Goal: Navigation & Orientation: Find specific page/section

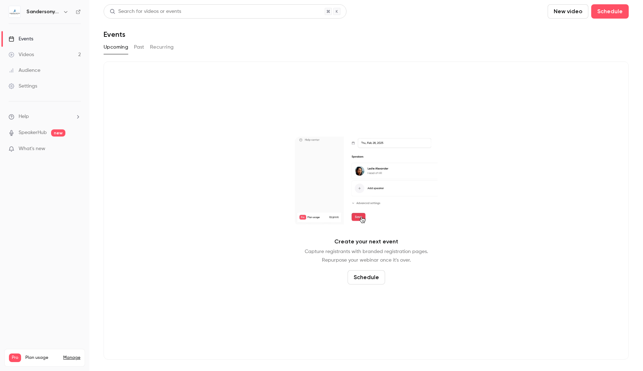
click at [58, 54] on link "Videos 2" at bounding box center [44, 55] width 89 height 16
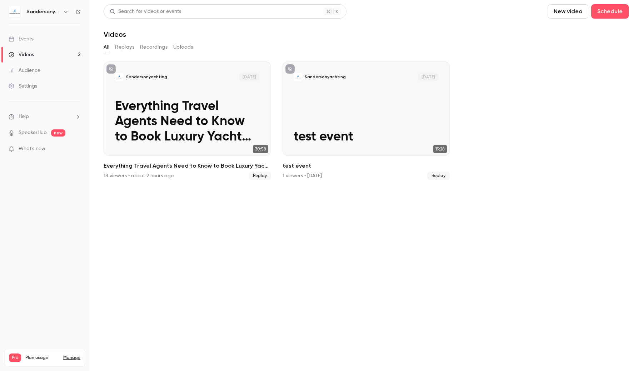
click at [55, 45] on link "Events" at bounding box center [44, 39] width 89 height 16
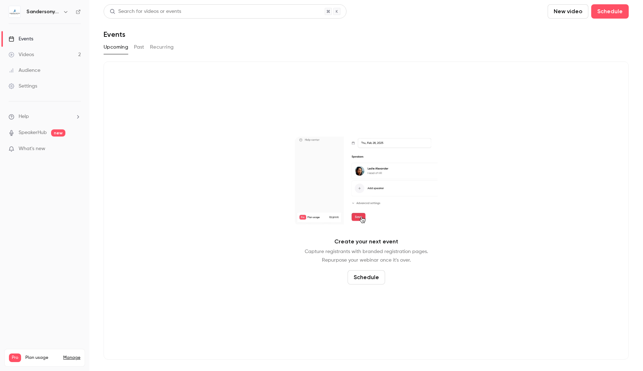
click at [134, 48] on button "Past" at bounding box center [139, 46] width 10 height 11
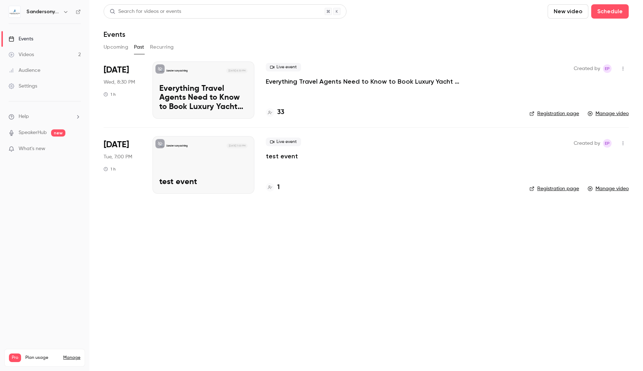
click at [169, 90] on p "Everything Travel Agents Need to Know to Book Luxury Yacht Charters with Confid…" at bounding box center [203, 97] width 88 height 27
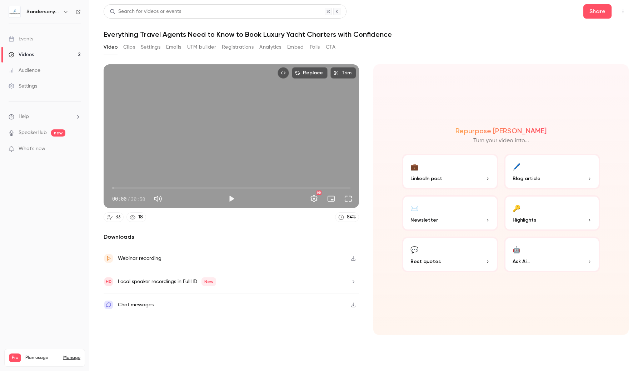
click at [149, 41] on button "Settings" at bounding box center [151, 46] width 20 height 11
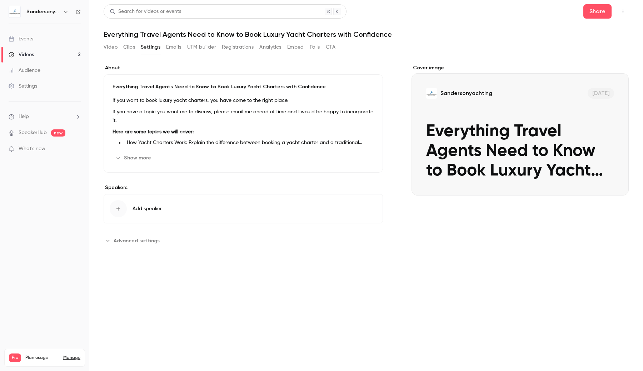
click at [132, 244] on span "Advanced settings" at bounding box center [137, 240] width 46 height 7
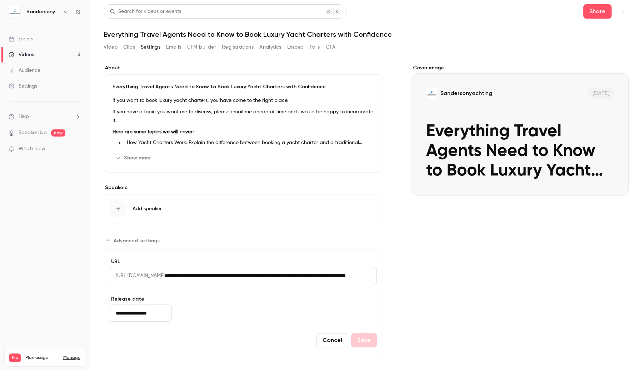
scroll to position [1, 0]
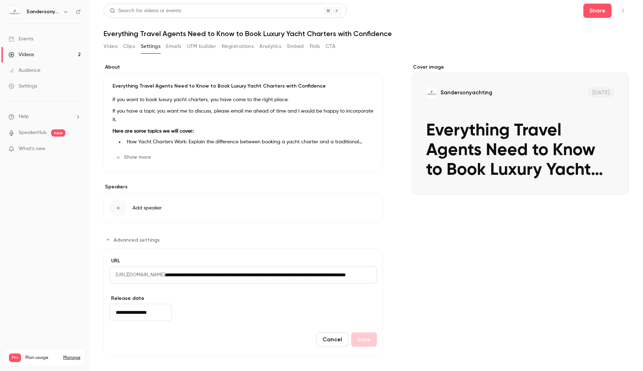
click at [132, 240] on span "Advanced settings" at bounding box center [137, 239] width 46 height 7
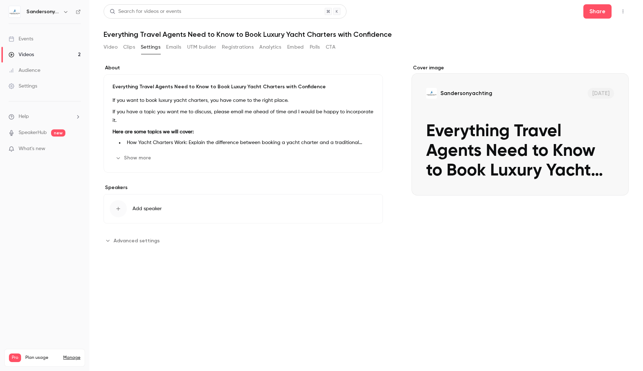
scroll to position [0, 0]
click at [132, 240] on span "Advanced settings" at bounding box center [137, 240] width 46 height 7
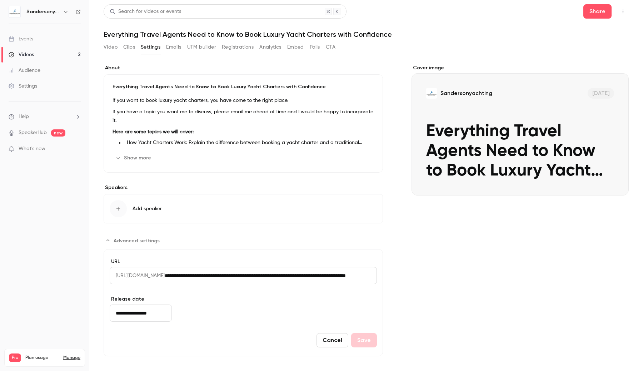
click at [64, 43] on link "Events" at bounding box center [44, 39] width 89 height 16
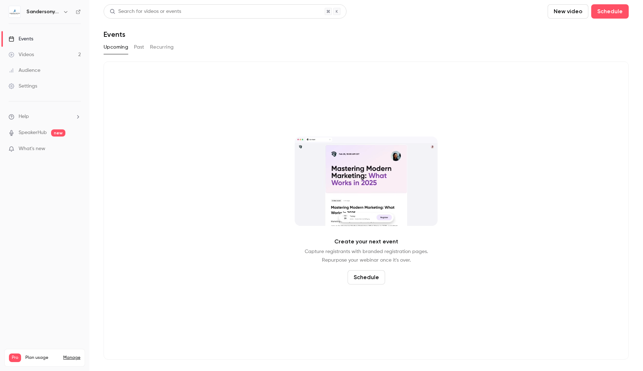
click at [59, 51] on link "Videos 2" at bounding box center [44, 55] width 89 height 16
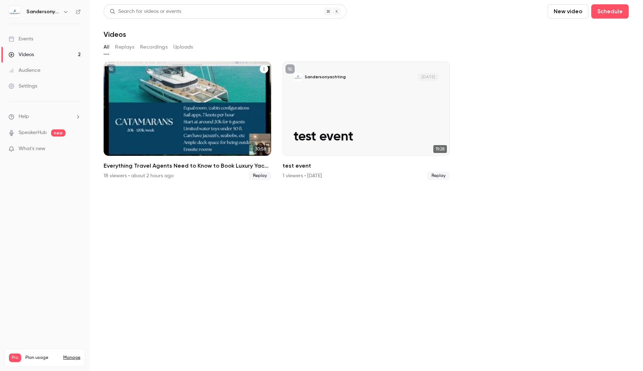
click at [157, 111] on p "Everything Travel Agents Need to Know to Book Luxury Yacht Charters with Confid…" at bounding box center [187, 121] width 145 height 45
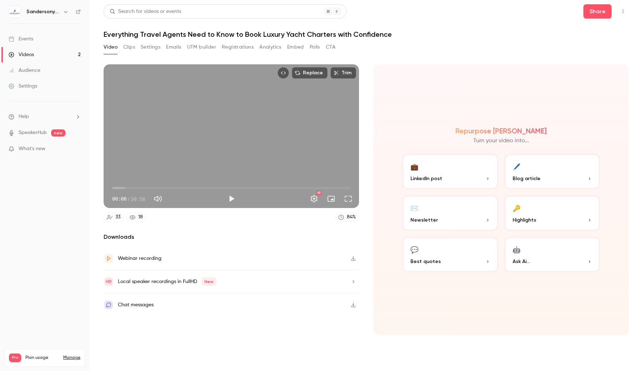
click at [62, 41] on link "Events" at bounding box center [44, 39] width 89 height 16
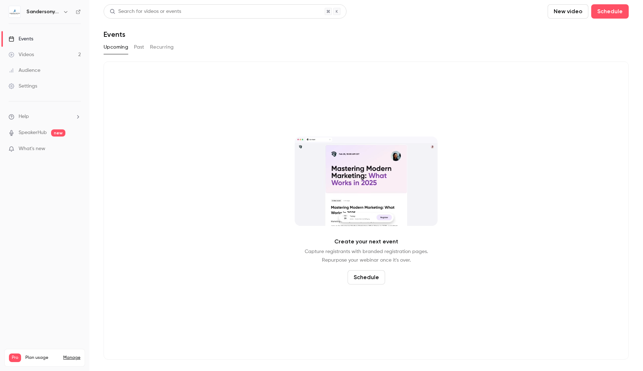
click at [136, 47] on button "Past" at bounding box center [139, 46] width 10 height 11
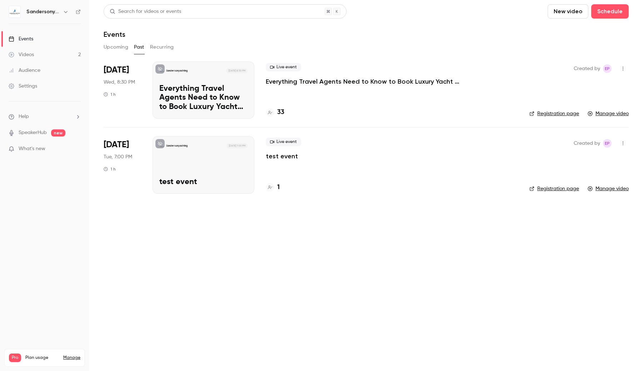
click at [205, 100] on p "Everything Travel Agents Need to Know to Book Luxury Yacht Charters with Confid…" at bounding box center [203, 97] width 88 height 27
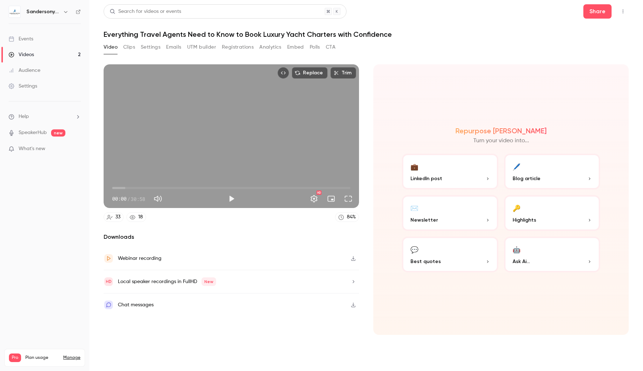
click at [56, 36] on link "Events" at bounding box center [44, 39] width 89 height 16
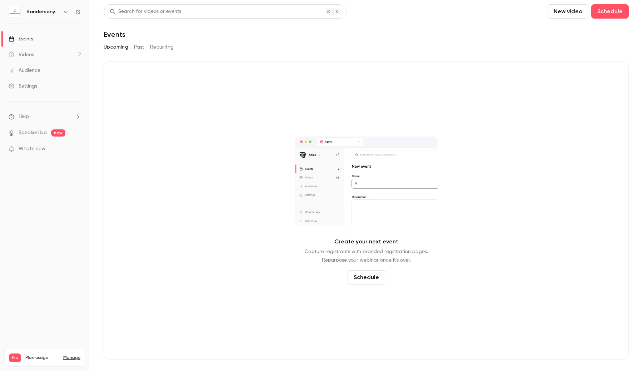
click at [147, 46] on div "Upcoming Past Recurring" at bounding box center [366, 46] width 525 height 11
click at [145, 46] on div "Upcoming Past Recurring" at bounding box center [366, 46] width 525 height 11
click at [141, 47] on button "Past" at bounding box center [139, 46] width 10 height 11
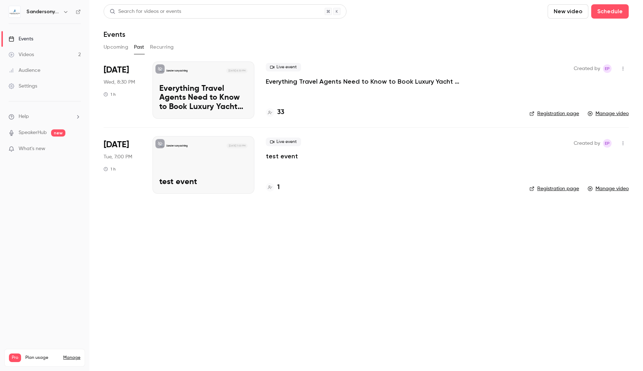
click at [202, 107] on p "Everything Travel Agents Need to Know to Book Luxury Yacht Charters with Confid…" at bounding box center [203, 97] width 88 height 27
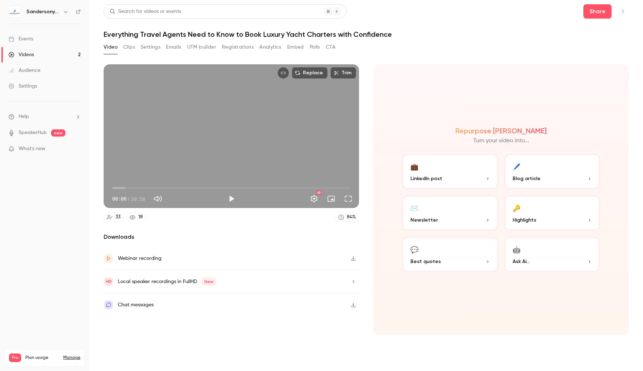
click at [76, 43] on link "Events" at bounding box center [44, 39] width 89 height 16
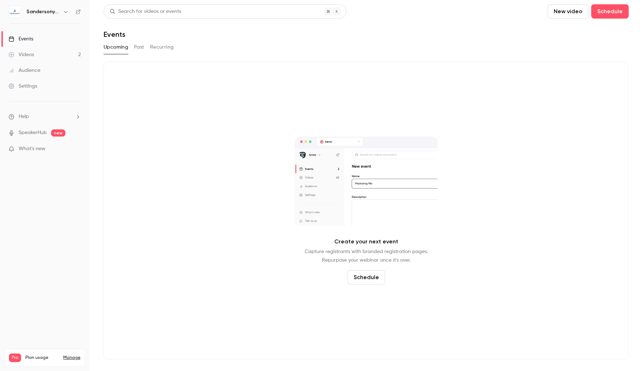
click at [140, 50] on button "Past" at bounding box center [139, 46] width 10 height 11
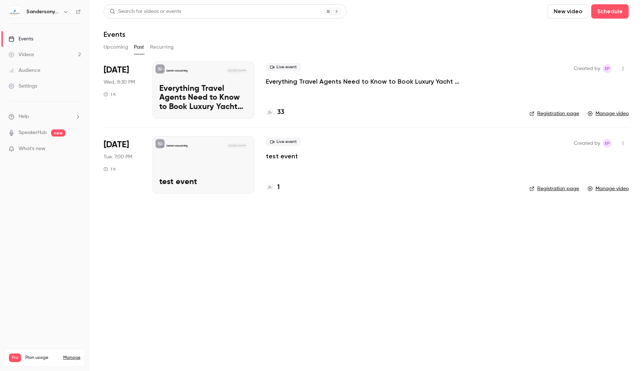
click at [180, 98] on p "Everything Travel Agents Need to Know to Book Luxury Yacht Charters with Confid…" at bounding box center [203, 97] width 88 height 27
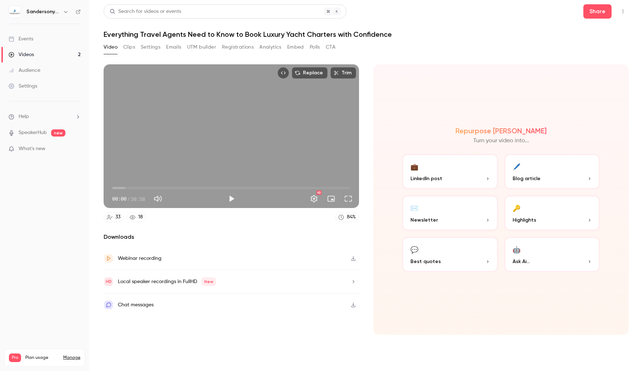
click at [67, 33] on link "Events" at bounding box center [44, 39] width 89 height 16
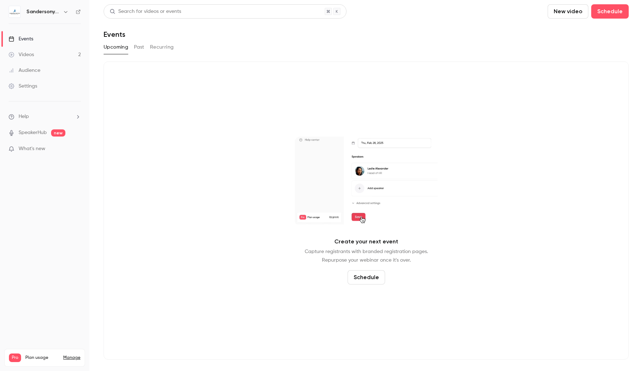
click at [66, 54] on link "Videos 2" at bounding box center [44, 55] width 89 height 16
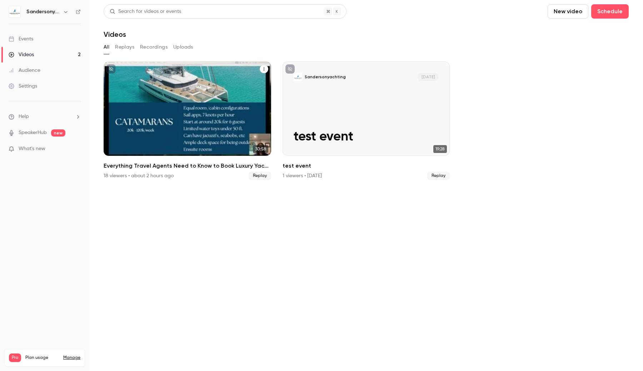
click at [171, 101] on p "Everything Travel Agents Need to Know to Book Luxury Yacht Charters with Confid…" at bounding box center [187, 121] width 145 height 45
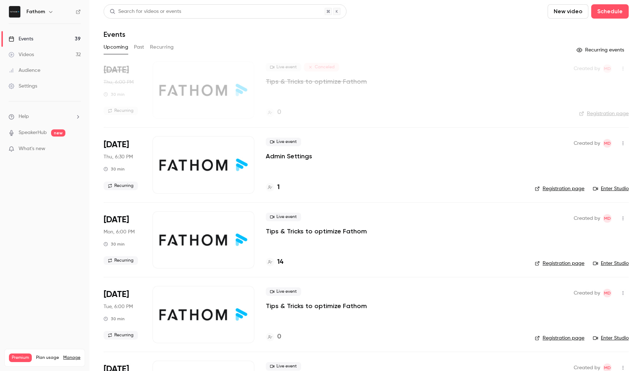
click at [51, 39] on link "Events 39" at bounding box center [44, 39] width 89 height 16
click at [154, 45] on button "Recurring" at bounding box center [162, 46] width 24 height 11
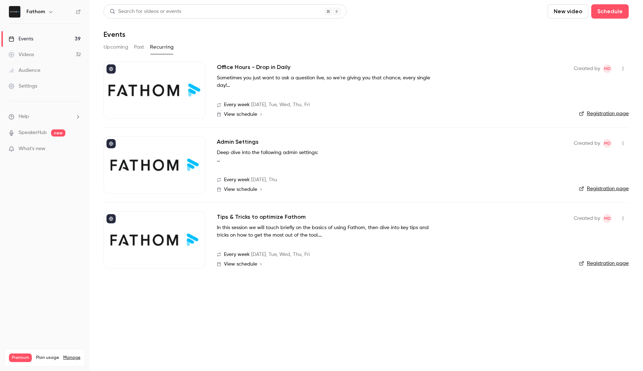
click at [116, 51] on button "Upcoming" at bounding box center [116, 46] width 25 height 11
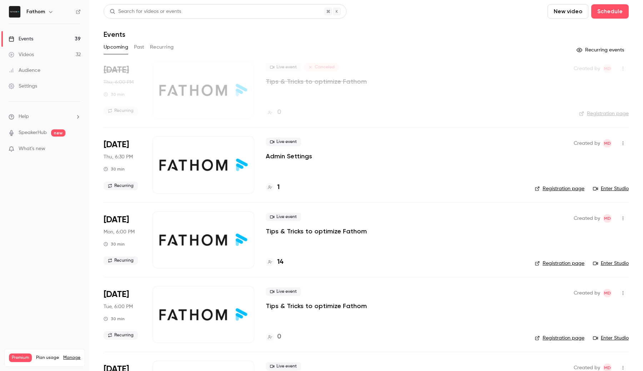
click at [169, 47] on button "Recurring" at bounding box center [162, 46] width 24 height 11
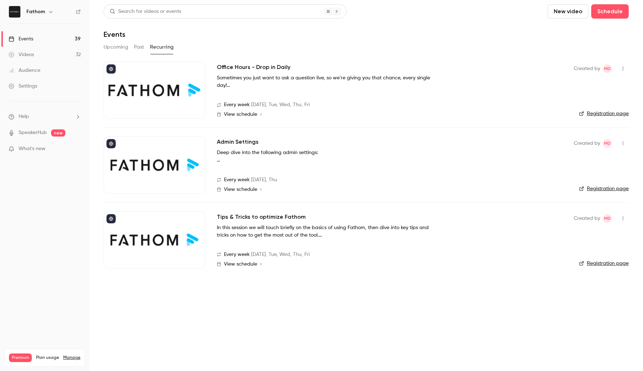
click at [49, 13] on icon "button" at bounding box center [51, 12] width 6 height 6
